Goal: Task Accomplishment & Management: Manage account settings

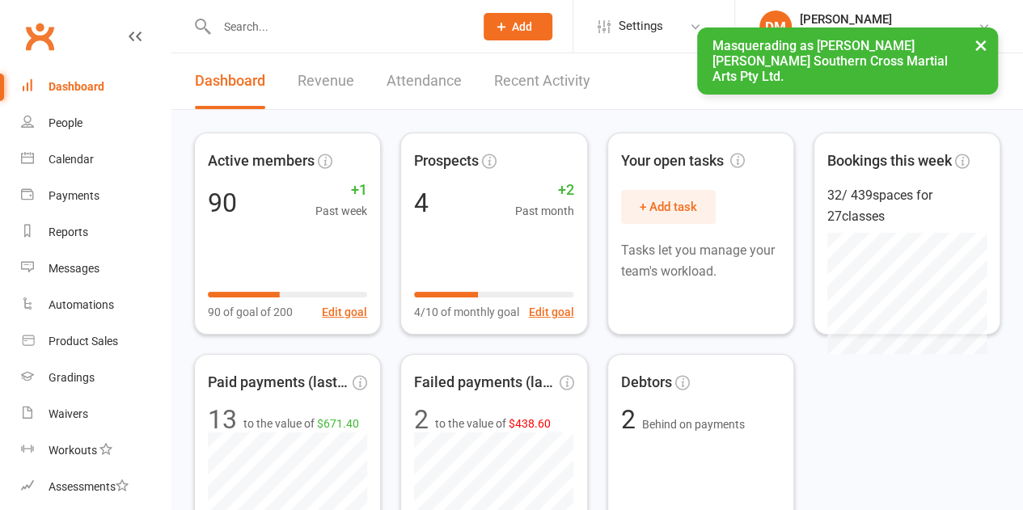
click at [978, 40] on button "×" at bounding box center [980, 44] width 29 height 35
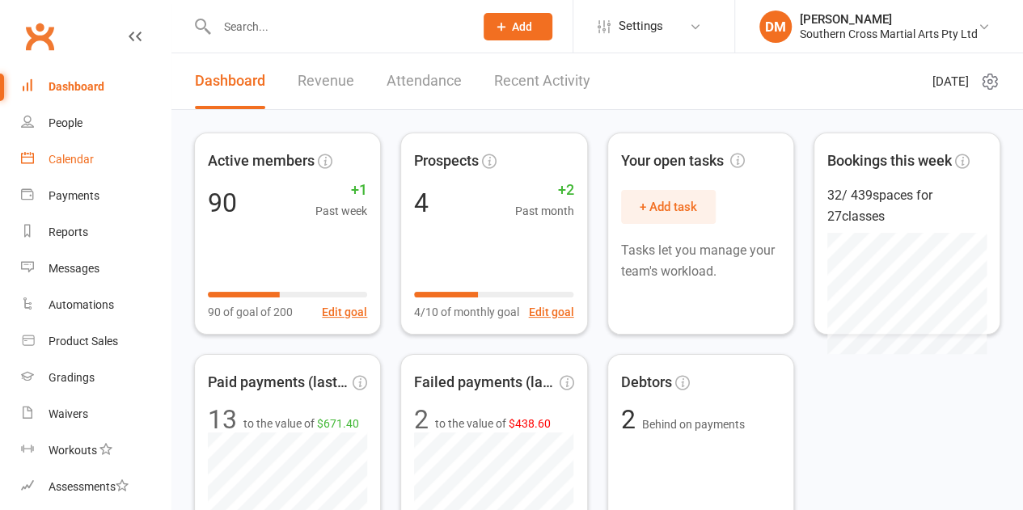
click at [96, 145] on link "Calendar" at bounding box center [96, 159] width 150 height 36
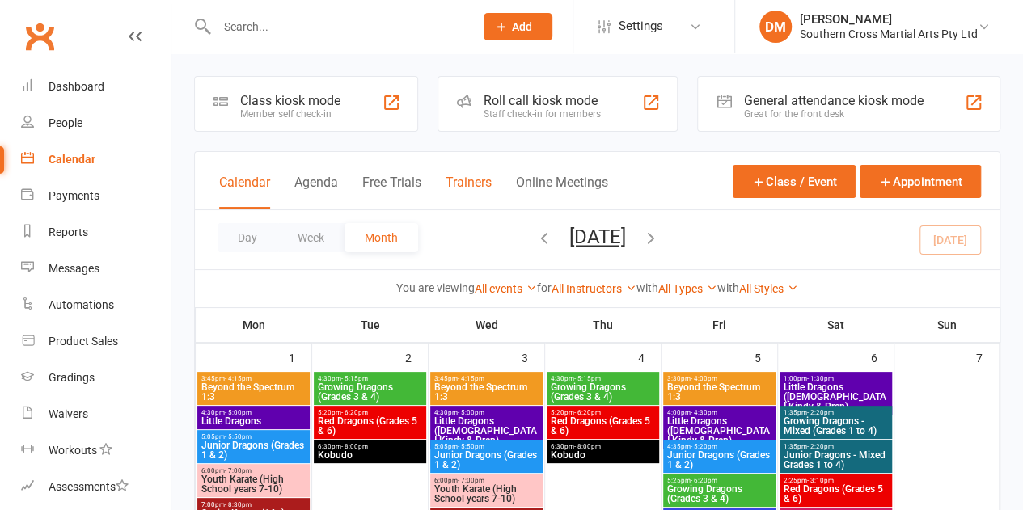
click at [453, 193] on button "Trainers" at bounding box center [468, 192] width 46 height 35
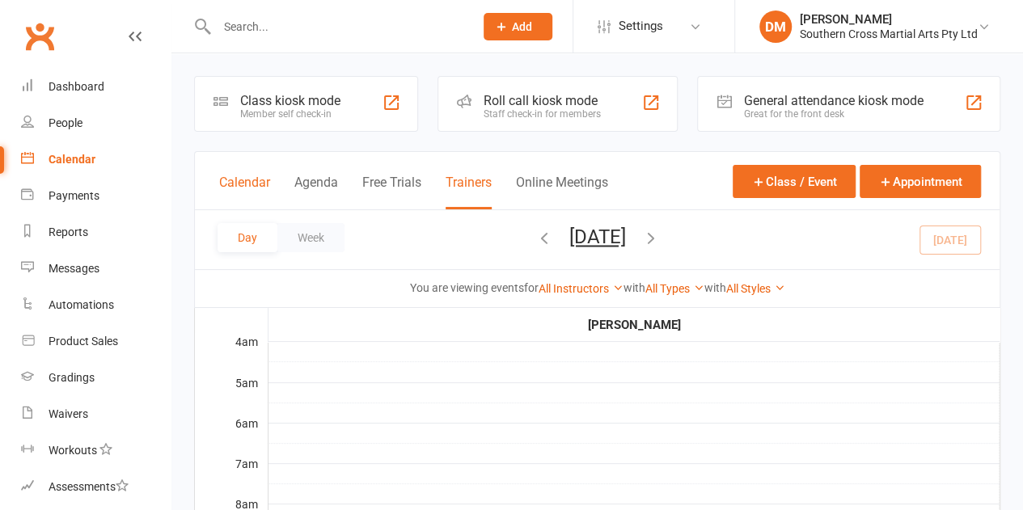
click at [233, 182] on button "Calendar" at bounding box center [244, 192] width 51 height 35
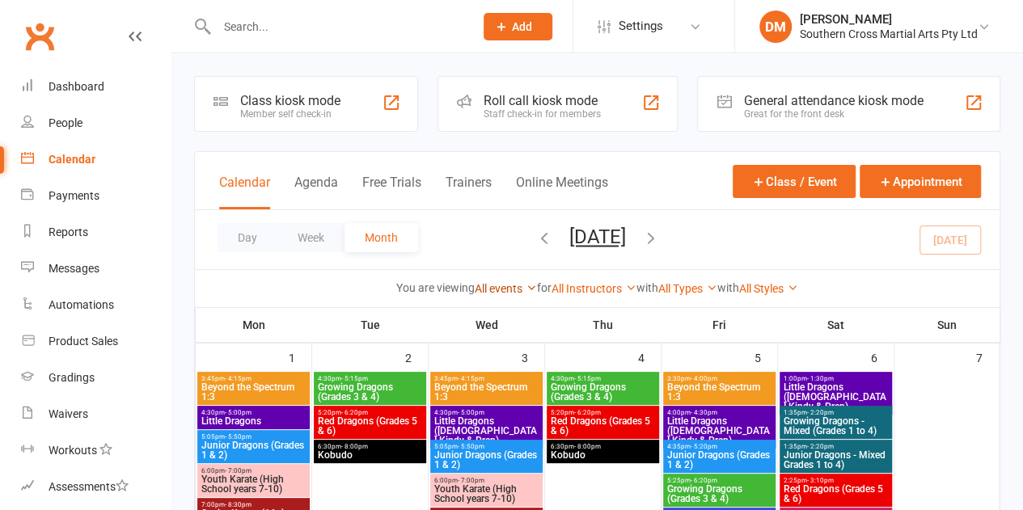
click at [525, 289] on icon at bounding box center [530, 287] width 11 height 11
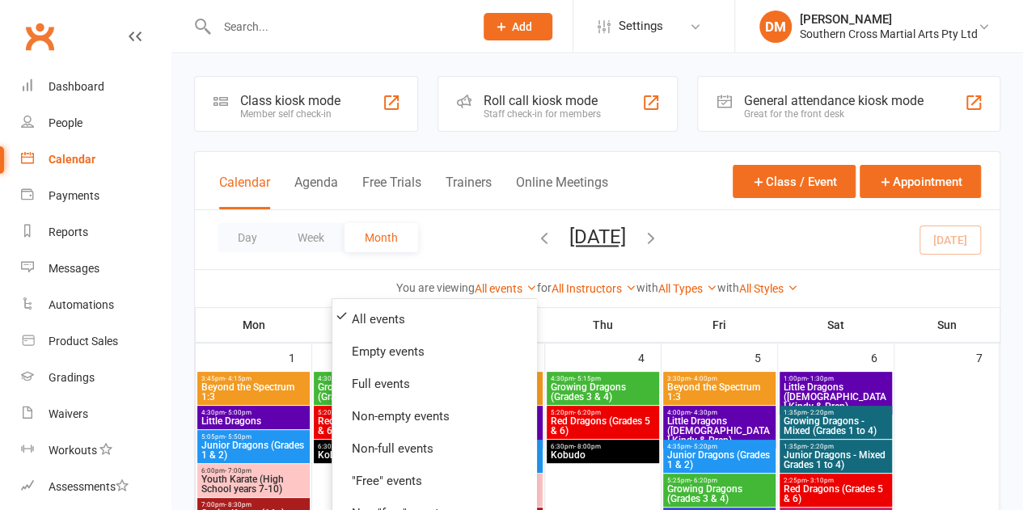
click at [475, 212] on div "Day Week Month September 2025 September 2025 Sun Mon Tue Wed Thu Fri Sat 31 01 …" at bounding box center [597, 239] width 804 height 59
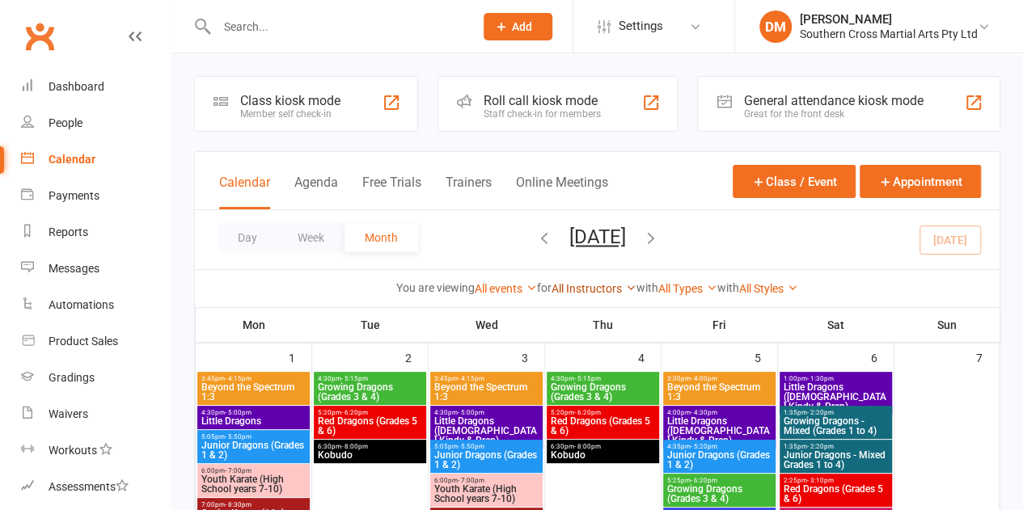
click at [622, 289] on link "All Instructors" at bounding box center [593, 288] width 85 height 13
click at [470, 230] on div "Day Week Month September 2025 September 2025 Sun Mon Tue Wed Thu Fri Sat 31 01 …" at bounding box center [597, 239] width 804 height 59
click at [474, 238] on div "Day Week Month September 2025 September 2025 Sun Mon Tue Wed Thu Fri Sat 31 01 …" at bounding box center [597, 239] width 804 height 59
click at [823, 30] on div "Southern Cross Martial Arts Pty Ltd" at bounding box center [888, 34] width 178 height 15
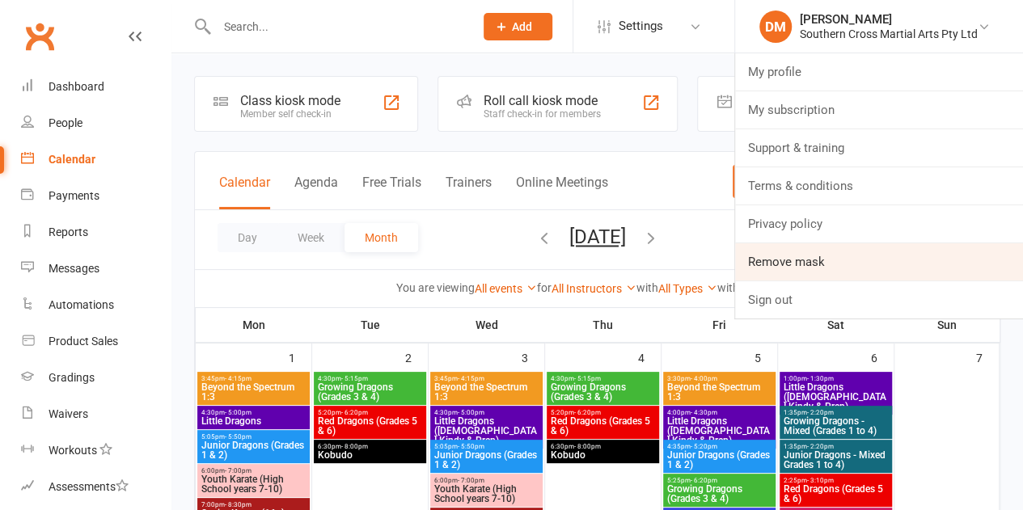
click at [846, 244] on link "Remove mask" at bounding box center [879, 261] width 288 height 37
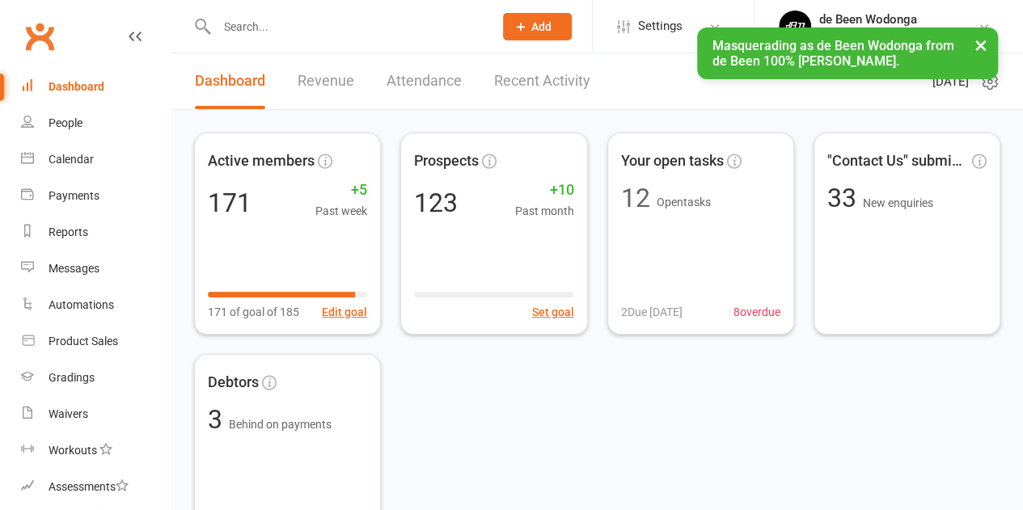
click at [276, 16] on input "text" at bounding box center [347, 26] width 270 height 23
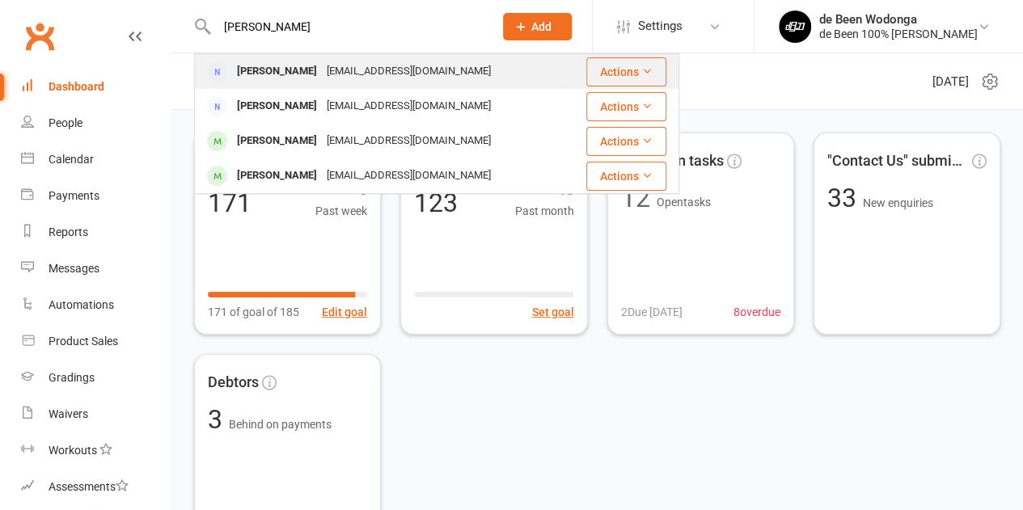
type input "[PERSON_NAME]"
click at [281, 76] on div "[PERSON_NAME]" at bounding box center [277, 71] width 90 height 23
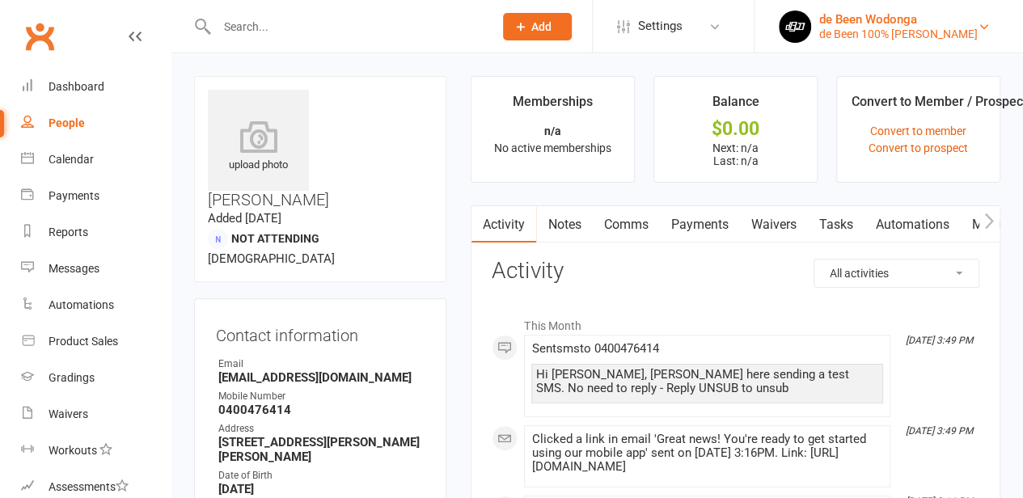
click at [842, 40] on div "de Been 100% [PERSON_NAME]" at bounding box center [898, 34] width 158 height 15
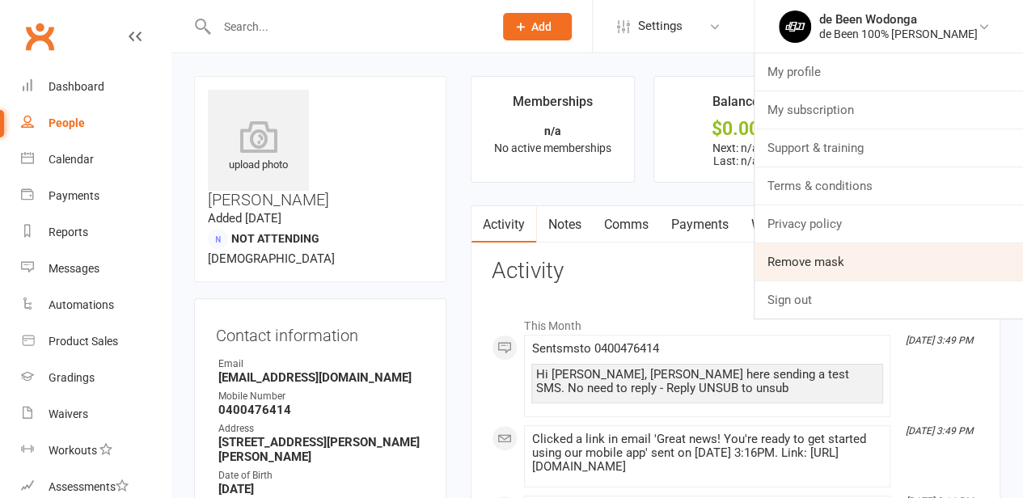
click at [826, 257] on link "Remove mask" at bounding box center [888, 261] width 268 height 37
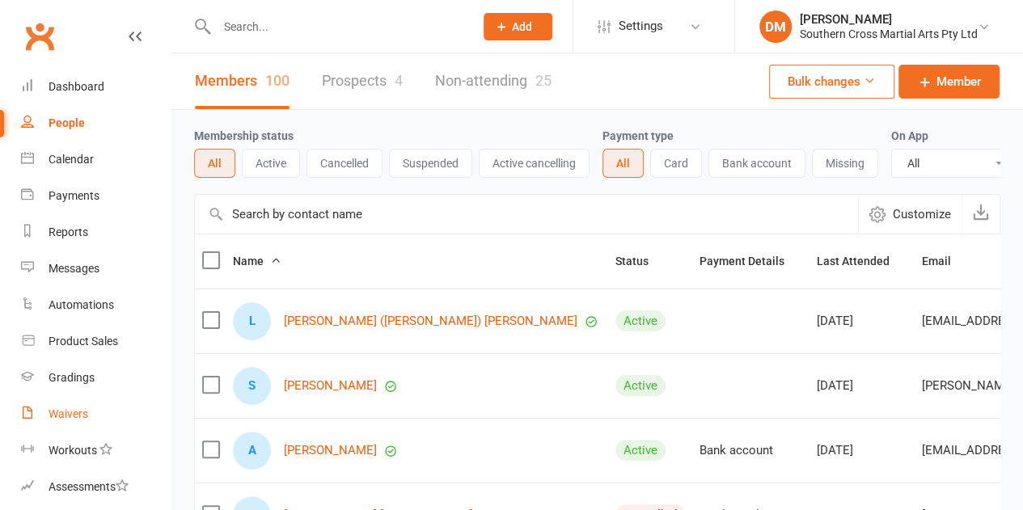
click at [50, 427] on link "Waivers" at bounding box center [96, 414] width 150 height 36
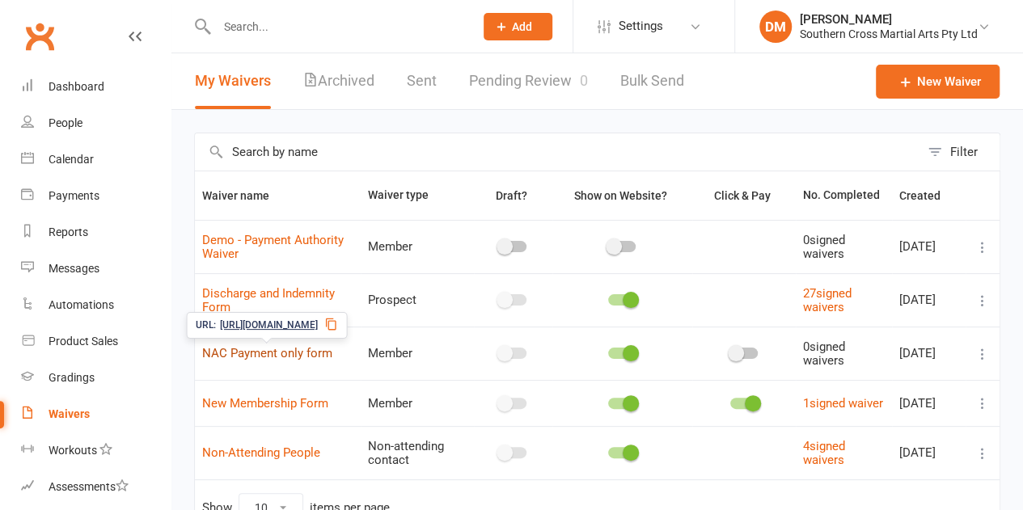
click at [205, 352] on link "NAC Payment only form" at bounding box center [267, 353] width 130 height 15
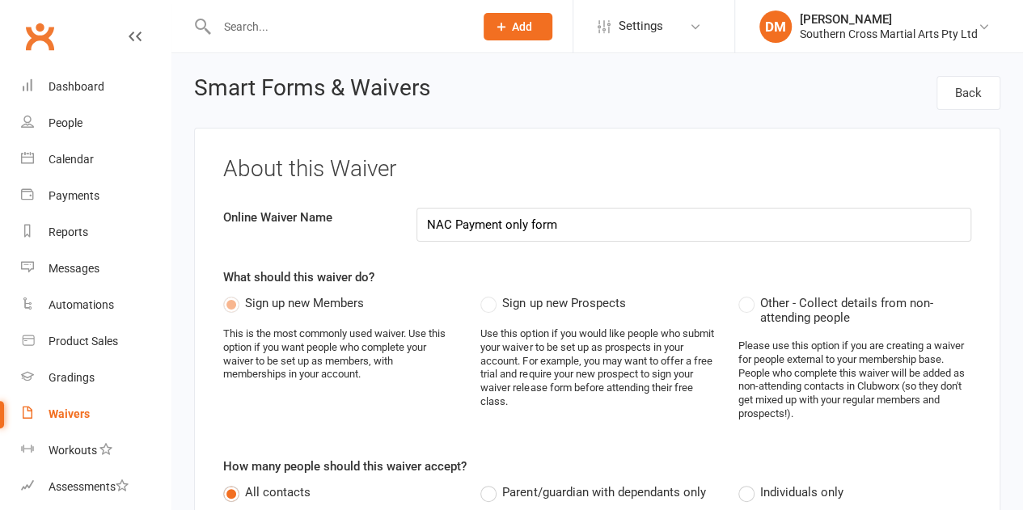
drag, startPoint x: 458, startPoint y: 225, endPoint x: 428, endPoint y: 224, distance: 29.1
click at [428, 224] on input "NAC Payment only form" at bounding box center [693, 225] width 555 height 34
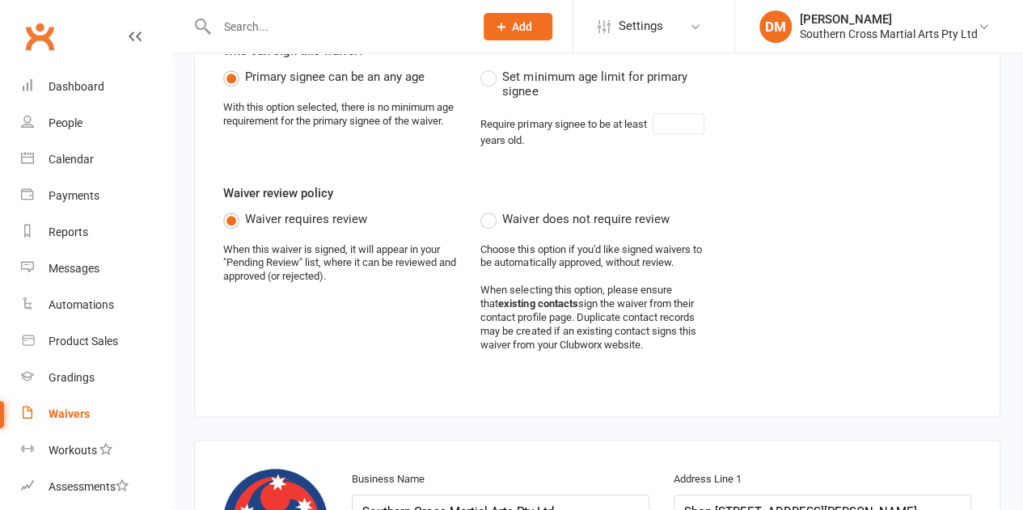
scroll to position [970, 0]
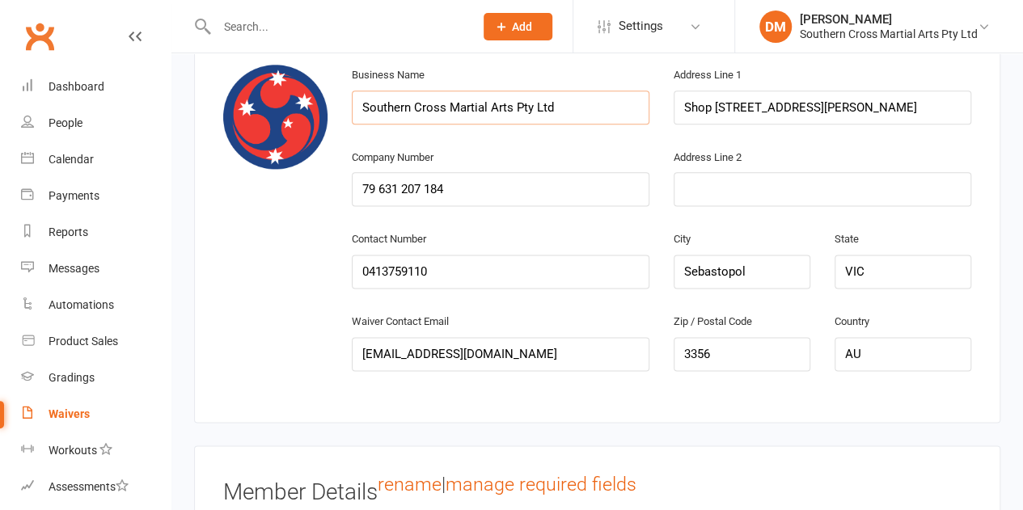
drag, startPoint x: 566, startPoint y: 91, endPoint x: 351, endPoint y: 91, distance: 215.0
click at [351, 91] on div "Business Name Southern Cross Martial Arts Pty Ltd" at bounding box center [500, 106] width 322 height 82
drag, startPoint x: 842, startPoint y: 104, endPoint x: 623, endPoint y: 100, distance: 219.1
click at [623, 100] on div "Business Name Southern Cross Martial Arts Pty Ltd Address Line 1 Shop 4, 58-60 …" at bounding box center [660, 106] width 643 height 82
drag, startPoint x: 468, startPoint y: 183, endPoint x: 242, endPoint y: 188, distance: 225.6
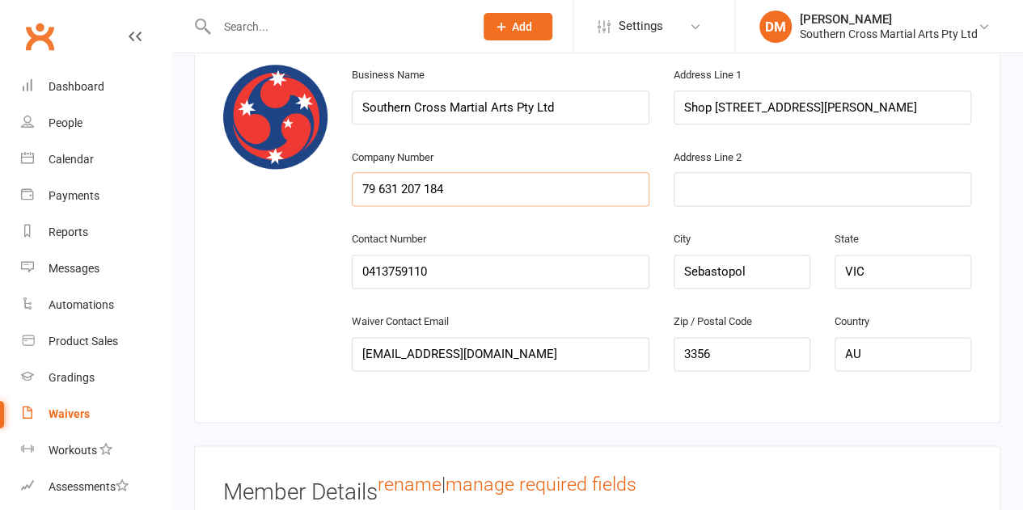
click at [242, 188] on div "change image Business Name Southern Cross Martial Arts Pty Ltd Address Line 1 S…" at bounding box center [597, 229] width 772 height 329
drag, startPoint x: 428, startPoint y: 277, endPoint x: 284, endPoint y: 270, distance: 144.9
click at [284, 270] on div "change image Business Name Southern Cross Martial Arts Pty Ltd Address Line 1 S…" at bounding box center [597, 229] width 772 height 329
click at [706, 262] on input "Sebastopol" at bounding box center [741, 272] width 137 height 34
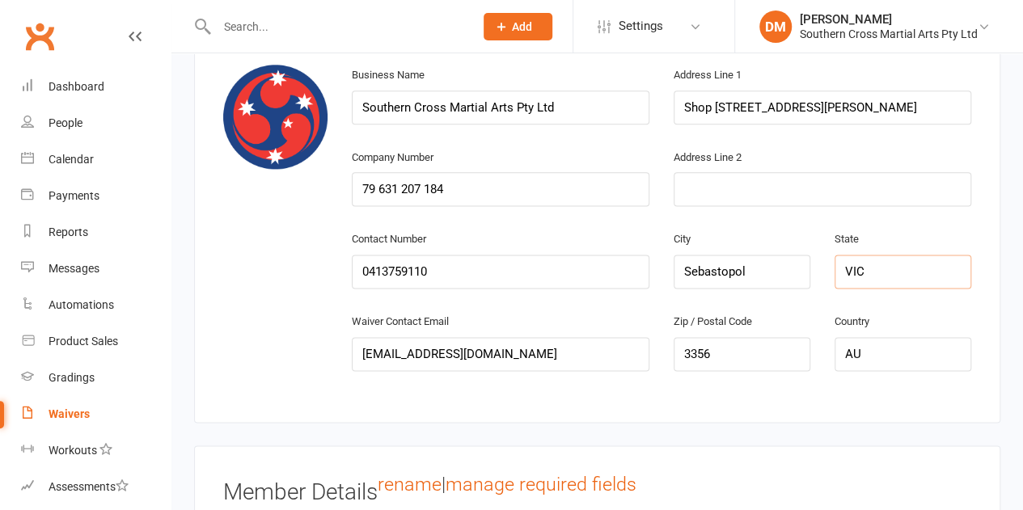
click at [856, 275] on input "VIC" at bounding box center [902, 272] width 137 height 34
drag, startPoint x: 626, startPoint y: 344, endPoint x: 149, endPoint y: 342, distance: 477.7
drag, startPoint x: 733, startPoint y: 351, endPoint x: 631, endPoint y: 356, distance: 102.0
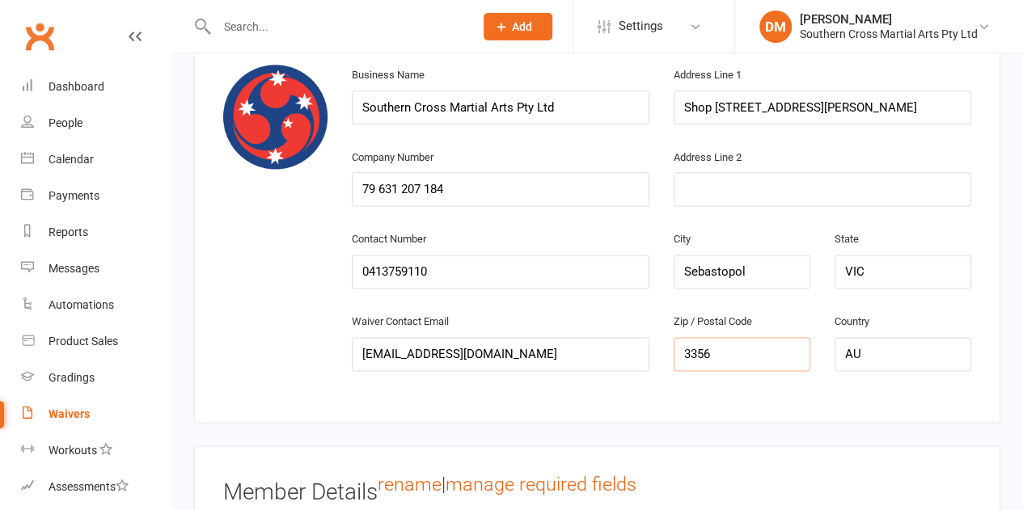
click at [631, 356] on div "Waiver Contact Email ballarat@southerncrossmartialarts.com Zip / Postal Code 33…" at bounding box center [660, 352] width 643 height 82
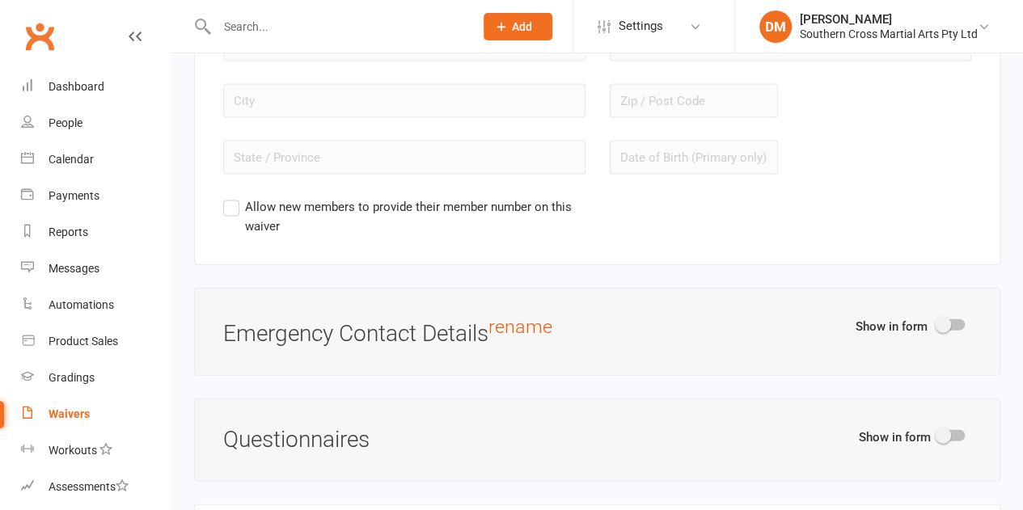
scroll to position [2102, 0]
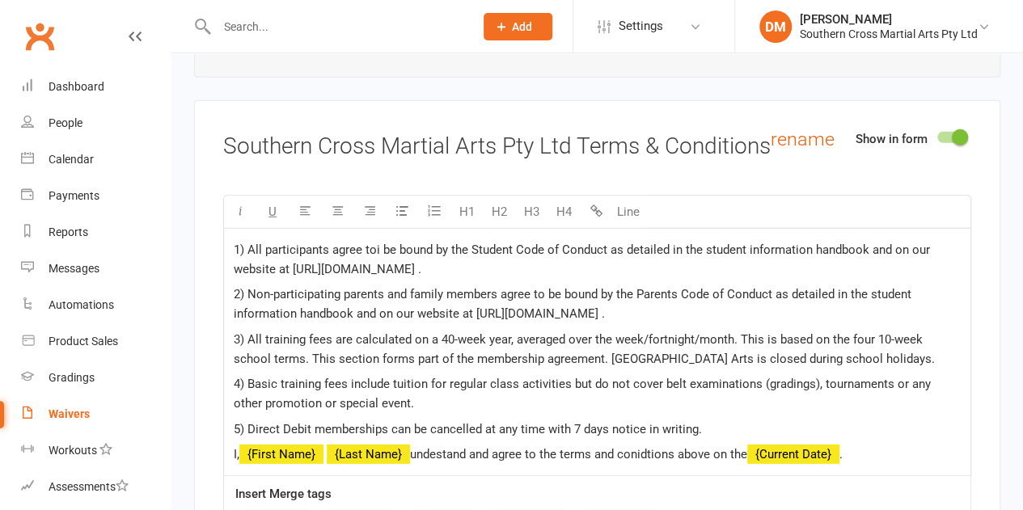
click at [487, 377] on span "4) Basic training fees include tuition for regular class activities but do not …" at bounding box center [584, 394] width 700 height 34
copy div "1) All participants agree toi be bound by the Student Code of Conduct as detail…"
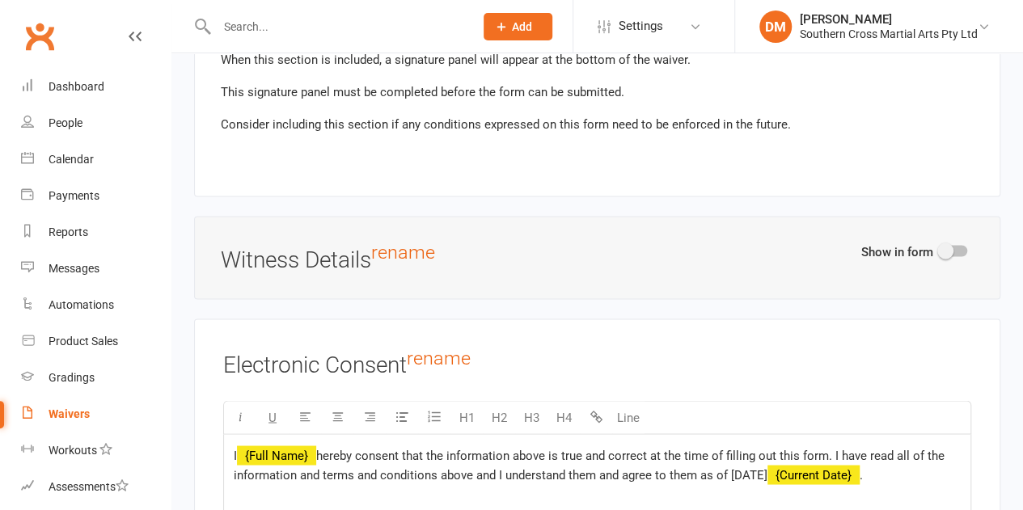
scroll to position [4365, 0]
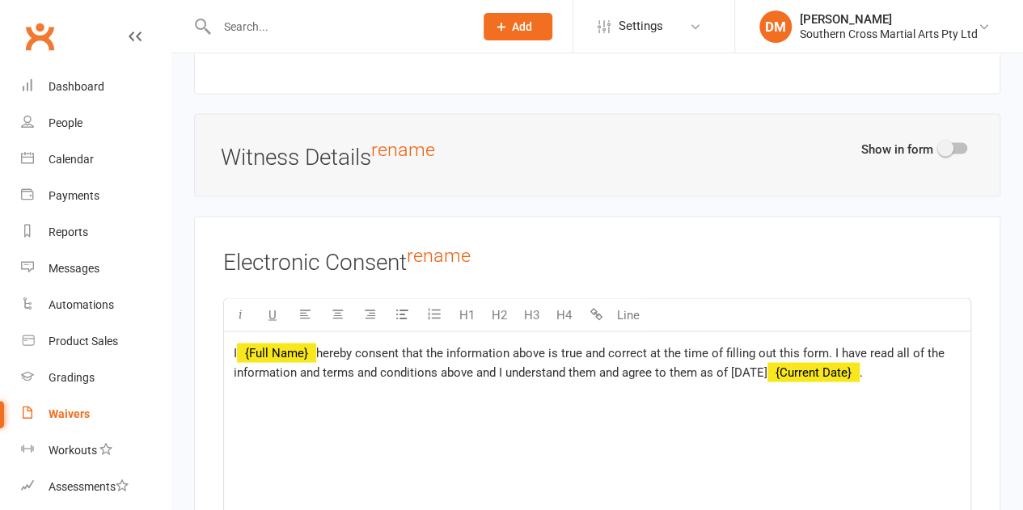
click at [479, 361] on div "I ﻿ {Full Name} hereby consent that the information above is true and correct a…" at bounding box center [597, 452] width 746 height 242
copy p "I ﻿ {Full Name} hereby consent that the information above is true and correct a…"
click at [867, 14] on div "Damien Martin" at bounding box center [888, 19] width 178 height 15
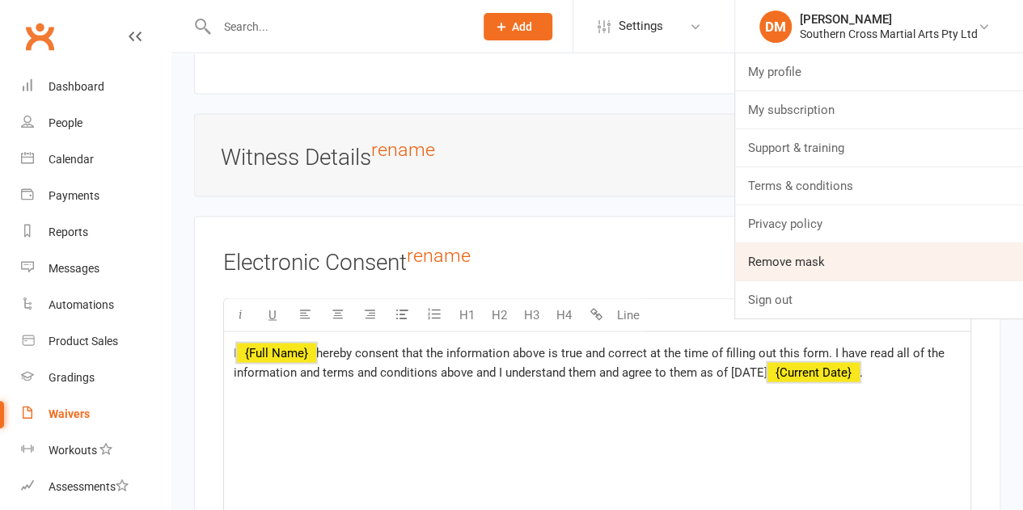
click at [851, 264] on link "Remove mask" at bounding box center [879, 261] width 288 height 37
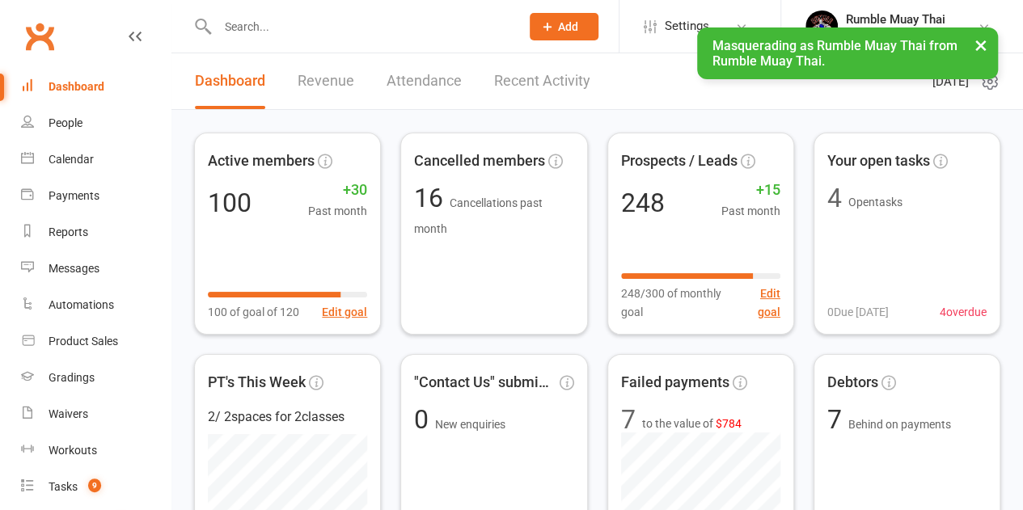
click at [972, 41] on button "×" at bounding box center [980, 44] width 29 height 35
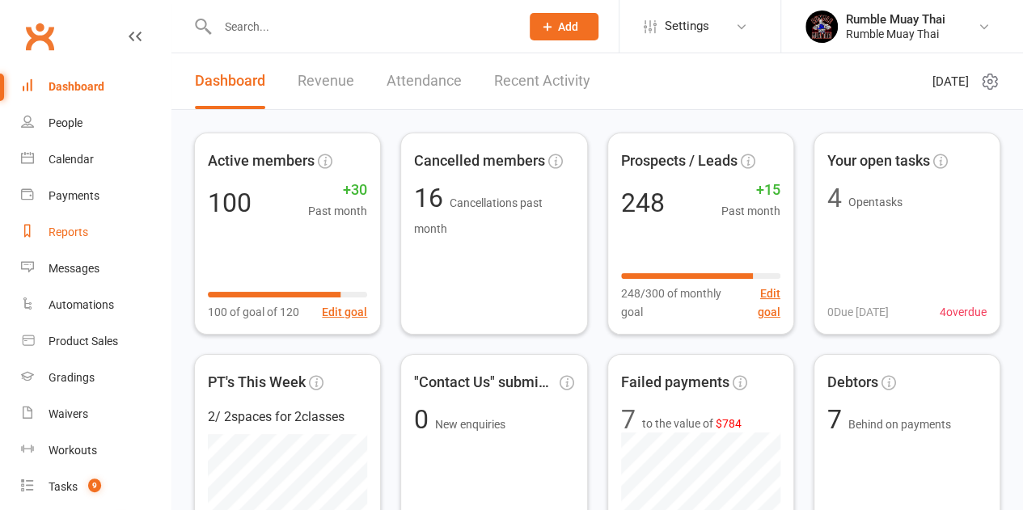
click at [73, 222] on link "Reports" at bounding box center [96, 232] width 150 height 36
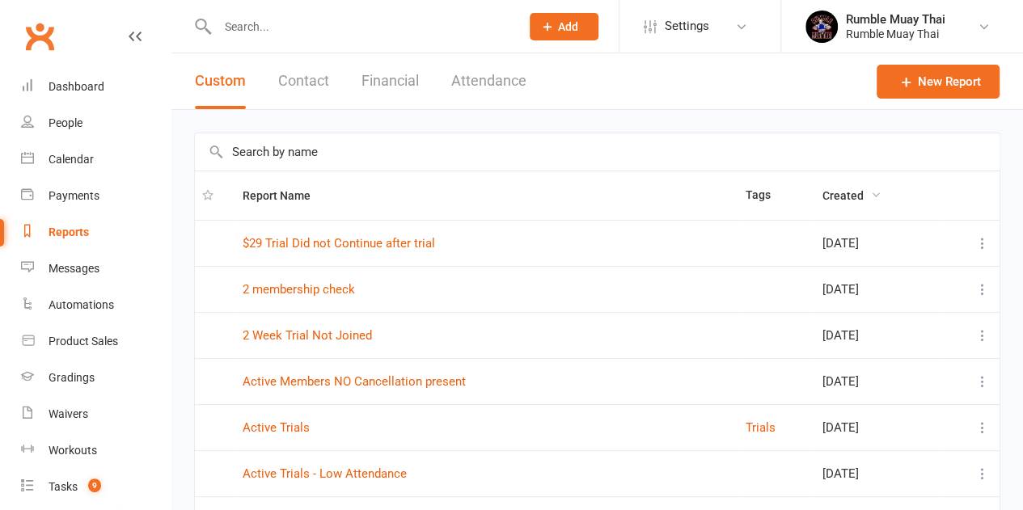
click at [828, 189] on span "Created" at bounding box center [850, 195] width 59 height 13
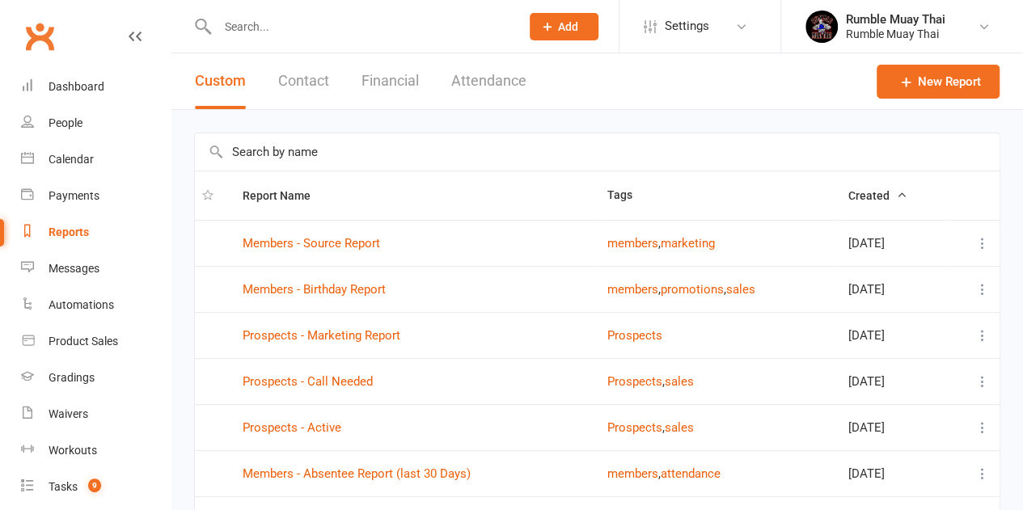
scroll to position [162, 0]
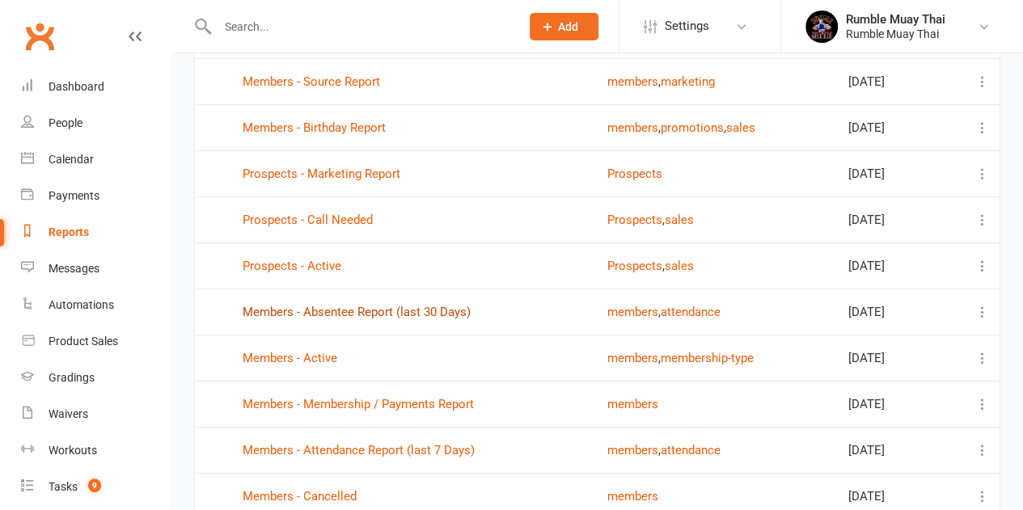
click at [409, 305] on link "Members - Absentee Report (last 30 Days)" at bounding box center [356, 312] width 228 height 15
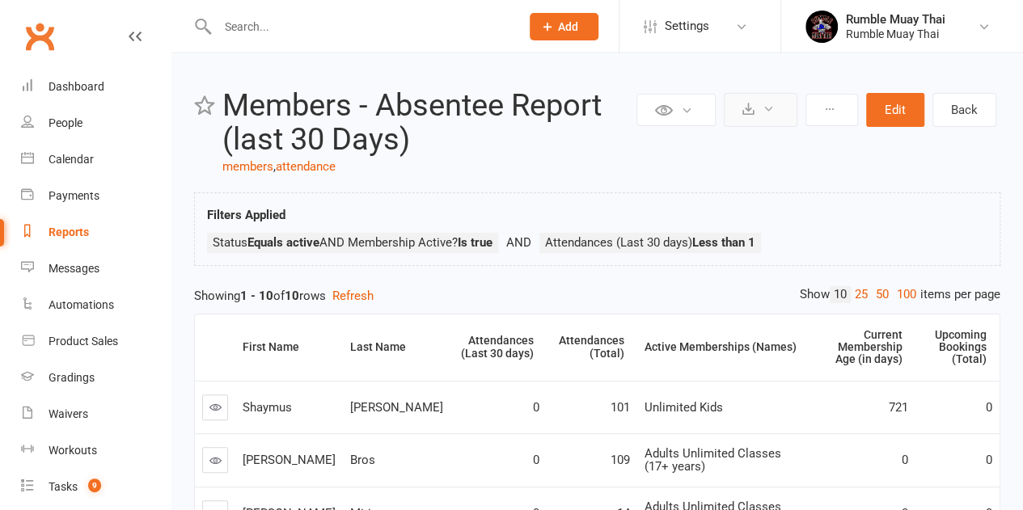
click at [778, 106] on button at bounding box center [760, 110] width 74 height 34
